Goal: Ask a question

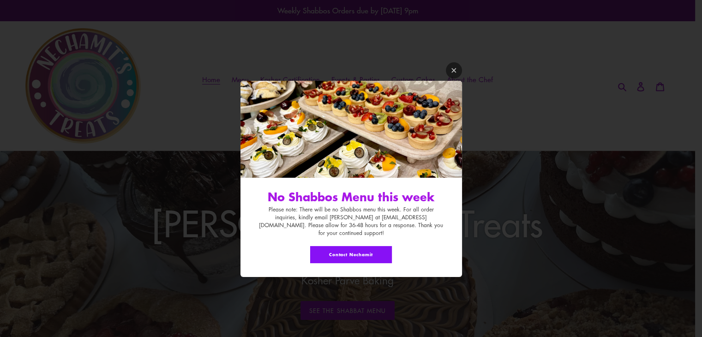
click at [345, 246] on button "Contact Nechamit" at bounding box center [351, 254] width 82 height 17
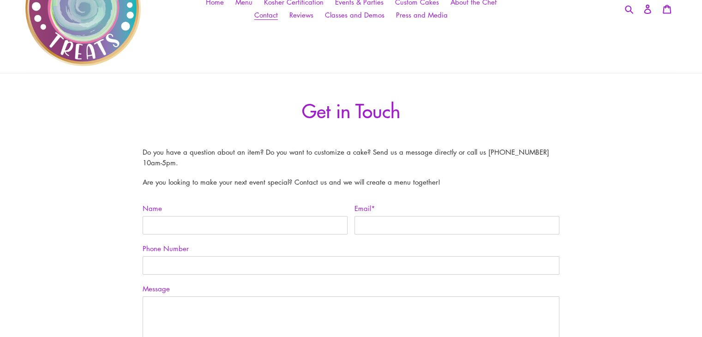
scroll to position [92, 0]
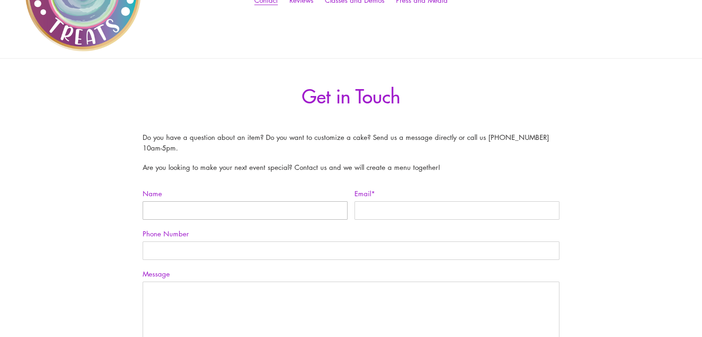
click at [286, 208] on input "Name" at bounding box center [245, 210] width 205 height 18
click at [187, 211] on input "Name" at bounding box center [245, 210] width 205 height 18
type input "[PERSON_NAME]"
type input "[EMAIL_ADDRESS][DOMAIN_NAME]"
type input "2482176008"
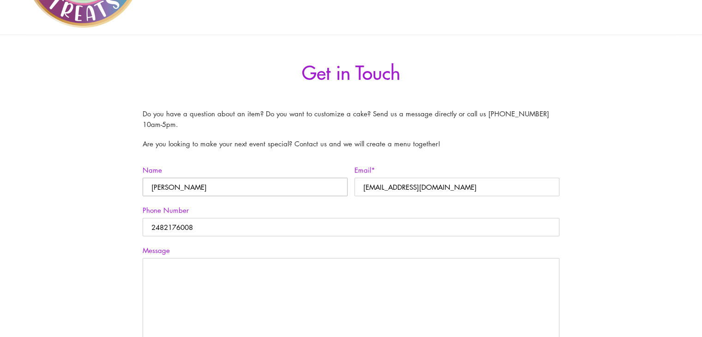
scroll to position [139, 0]
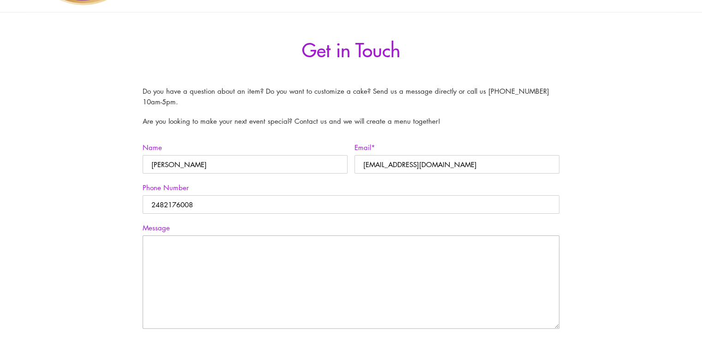
click at [165, 250] on textarea "Message" at bounding box center [351, 282] width 417 height 93
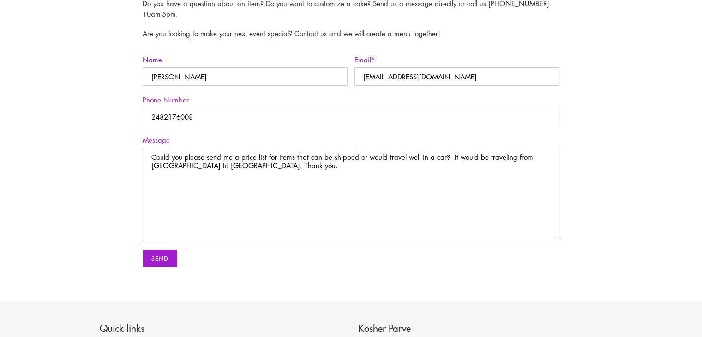
scroll to position [231, 0]
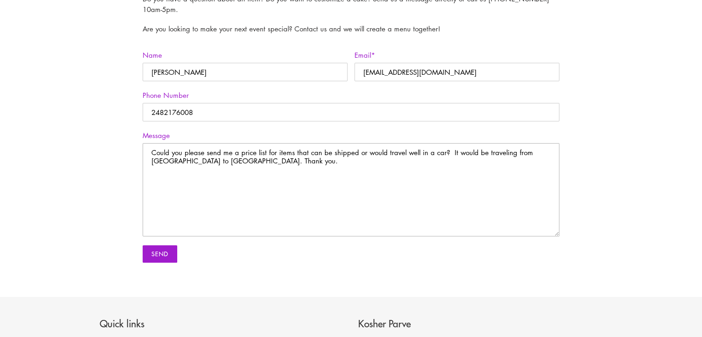
click at [268, 160] on textarea "Could you please send me a price list for items that can be shipped or would tr…" at bounding box center [351, 189] width 417 height 93
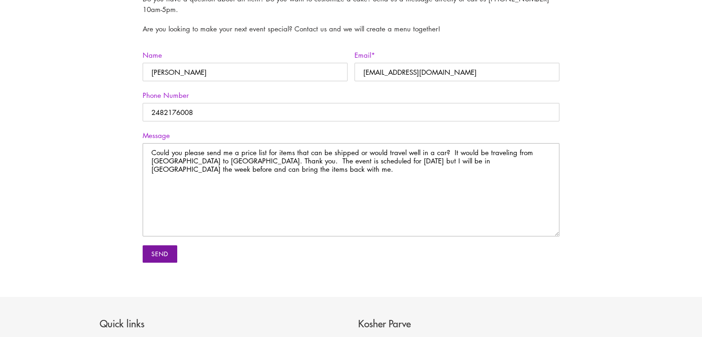
type textarea "Could you please send me a price list for items that can be shipped or would tr…"
click at [149, 253] on input "Send" at bounding box center [160, 254] width 35 height 18
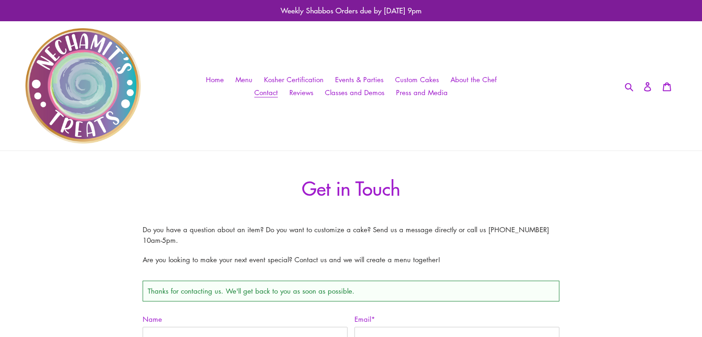
scroll to position [281, 0]
